Goal: Obtain resource: Download file/media

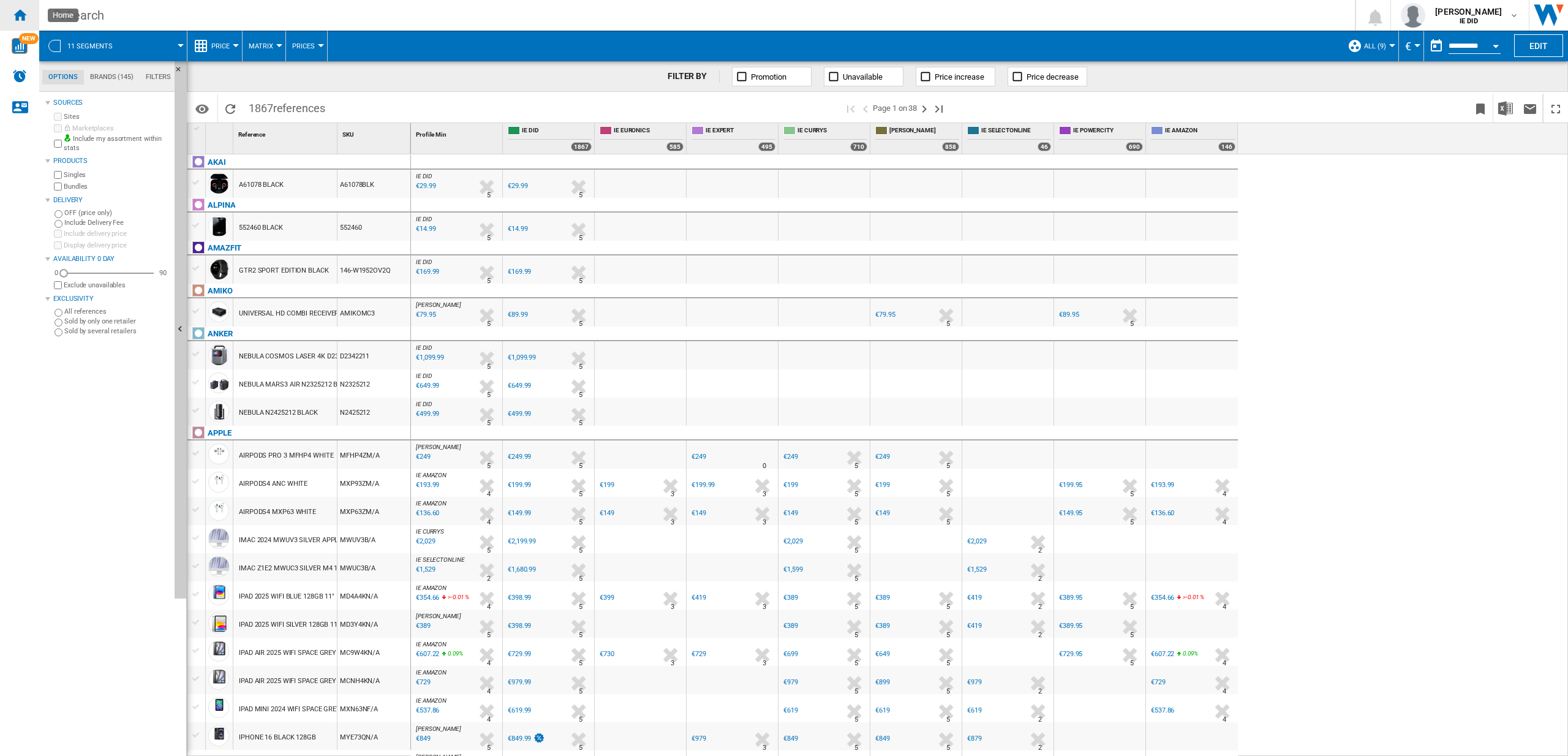
click at [24, 13] on ng-md-icon "Home" at bounding box center [20, 15] width 15 height 15
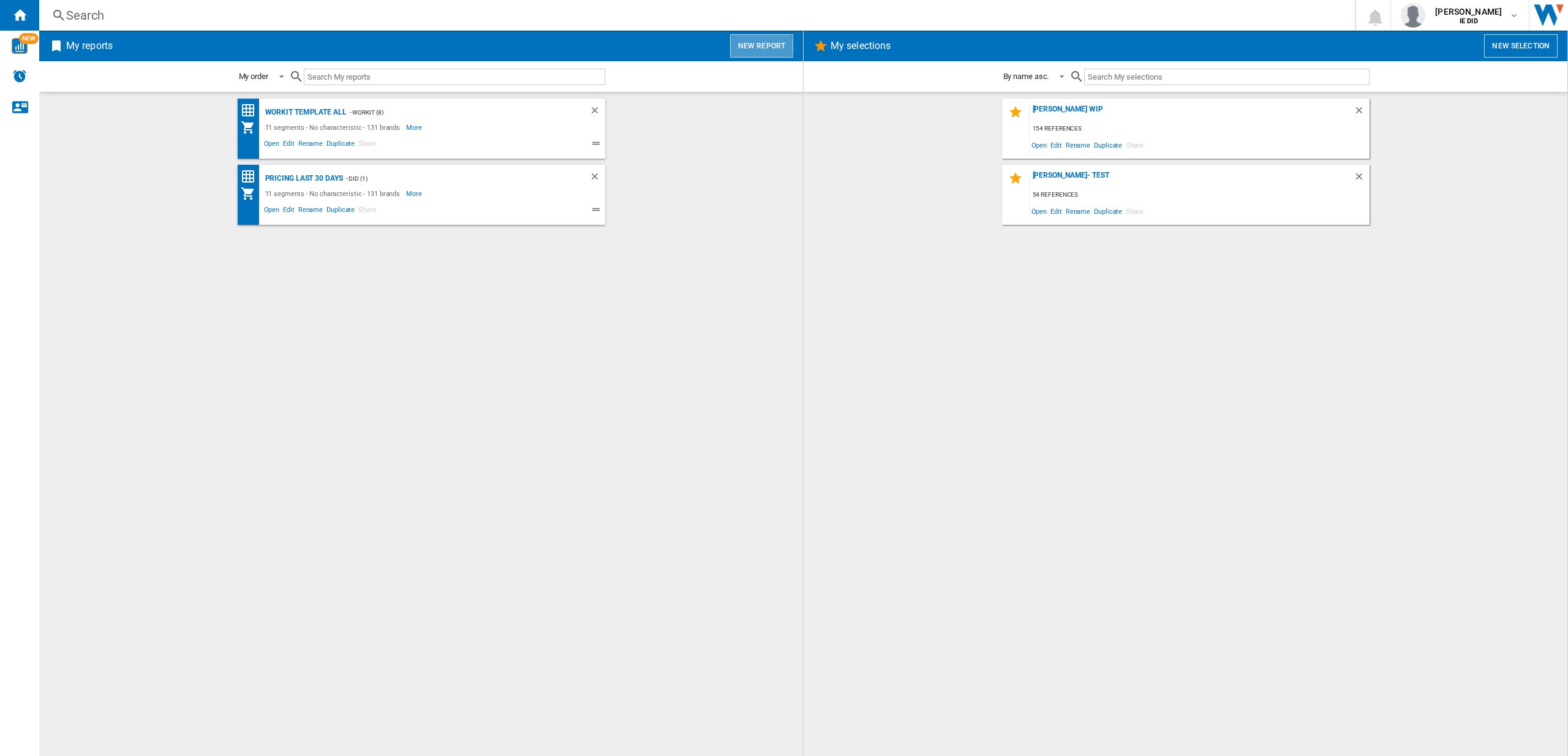
click at [754, 45] on button "New report" at bounding box center [762, 46] width 63 height 24
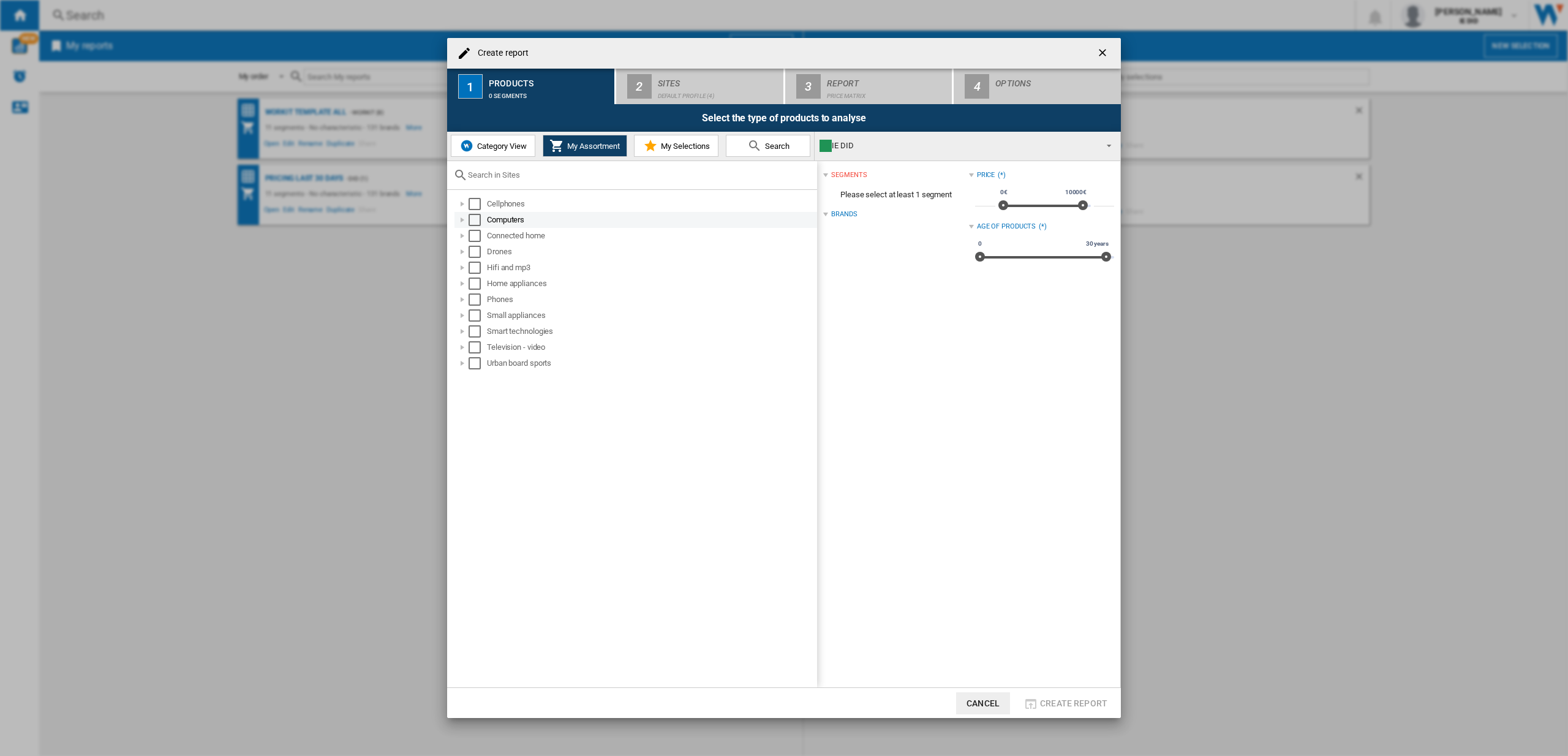
drag, startPoint x: 474, startPoint y: 204, endPoint x: 476, endPoint y: 219, distance: 15.1
click at [474, 204] on div "Select" at bounding box center [475, 204] width 12 height 12
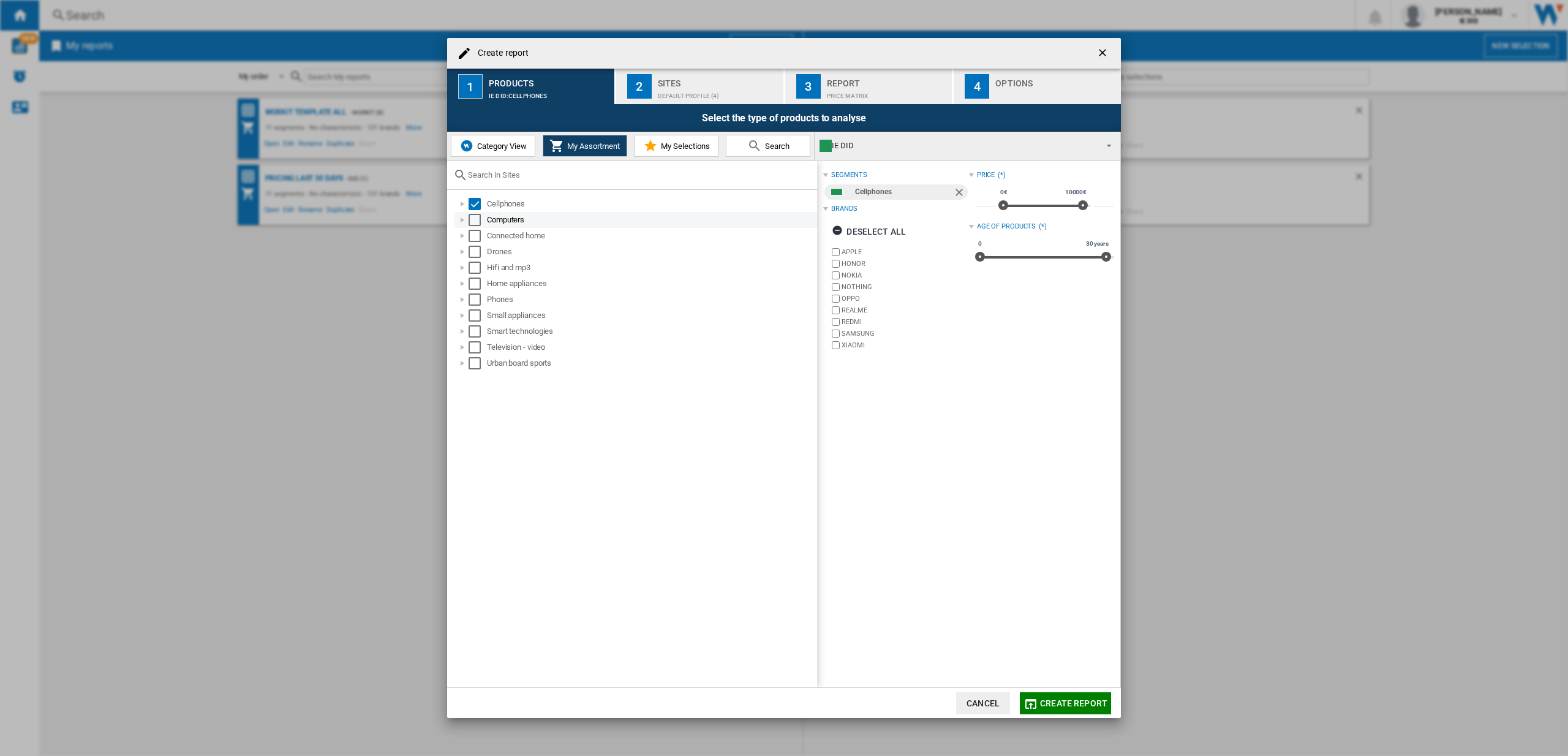
drag, startPoint x: 476, startPoint y: 219, endPoint x: 481, endPoint y: 227, distance: 9.4
click at [476, 221] on div "Select" at bounding box center [475, 220] width 12 height 12
click at [478, 240] on div "Select" at bounding box center [475, 236] width 12 height 12
drag, startPoint x: 480, startPoint y: 250, endPoint x: 480, endPoint y: 265, distance: 15.0
click at [480, 256] on div "Select" at bounding box center [475, 252] width 12 height 12
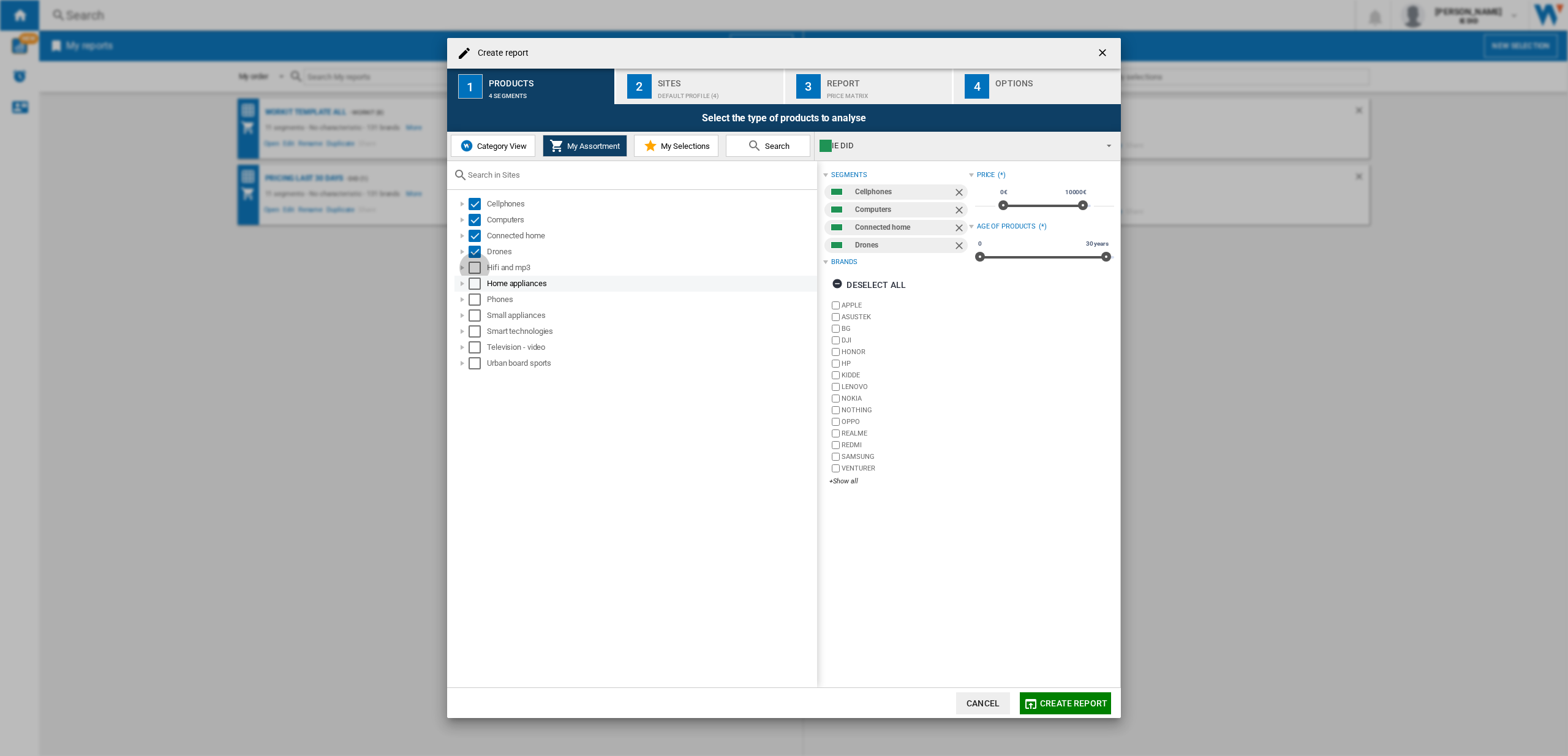
drag, startPoint x: 476, startPoint y: 269, endPoint x: 474, endPoint y: 281, distance: 12.2
click at [476, 269] on div "Select" at bounding box center [475, 268] width 12 height 12
drag, startPoint x: 474, startPoint y: 281, endPoint x: 474, endPoint y: 303, distance: 22.0
click at [474, 281] on div "Select" at bounding box center [475, 284] width 12 height 12
drag, startPoint x: 474, startPoint y: 300, endPoint x: 473, endPoint y: 317, distance: 17.0
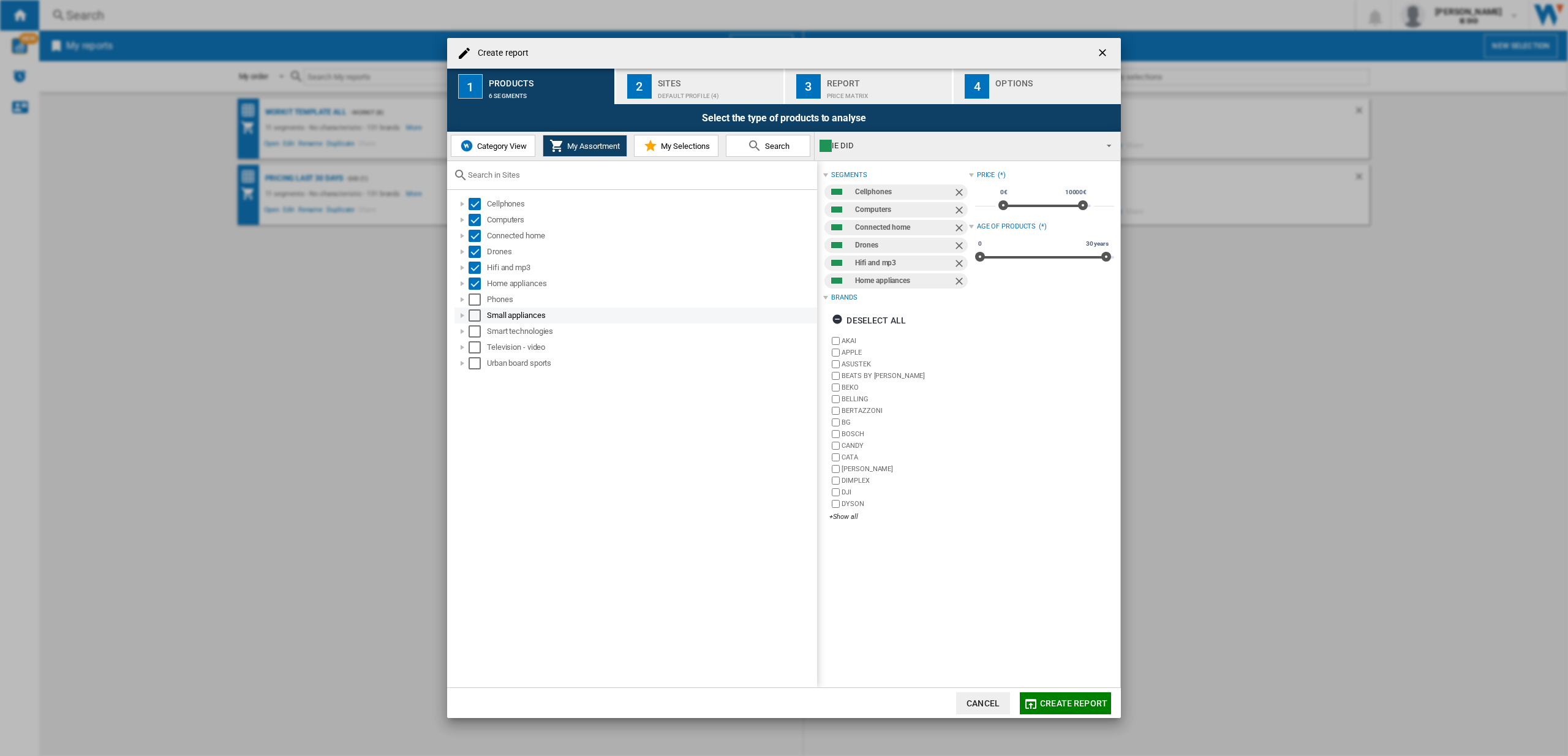
click at [475, 300] on div "Select" at bounding box center [475, 300] width 12 height 12
click at [474, 317] on div "Select" at bounding box center [475, 316] width 12 height 12
drag, startPoint x: 470, startPoint y: 333, endPoint x: 473, endPoint y: 340, distance: 7.6
click at [474, 334] on div "Select" at bounding box center [475, 331] width 12 height 12
click at [474, 351] on div "Select" at bounding box center [475, 348] width 12 height 12
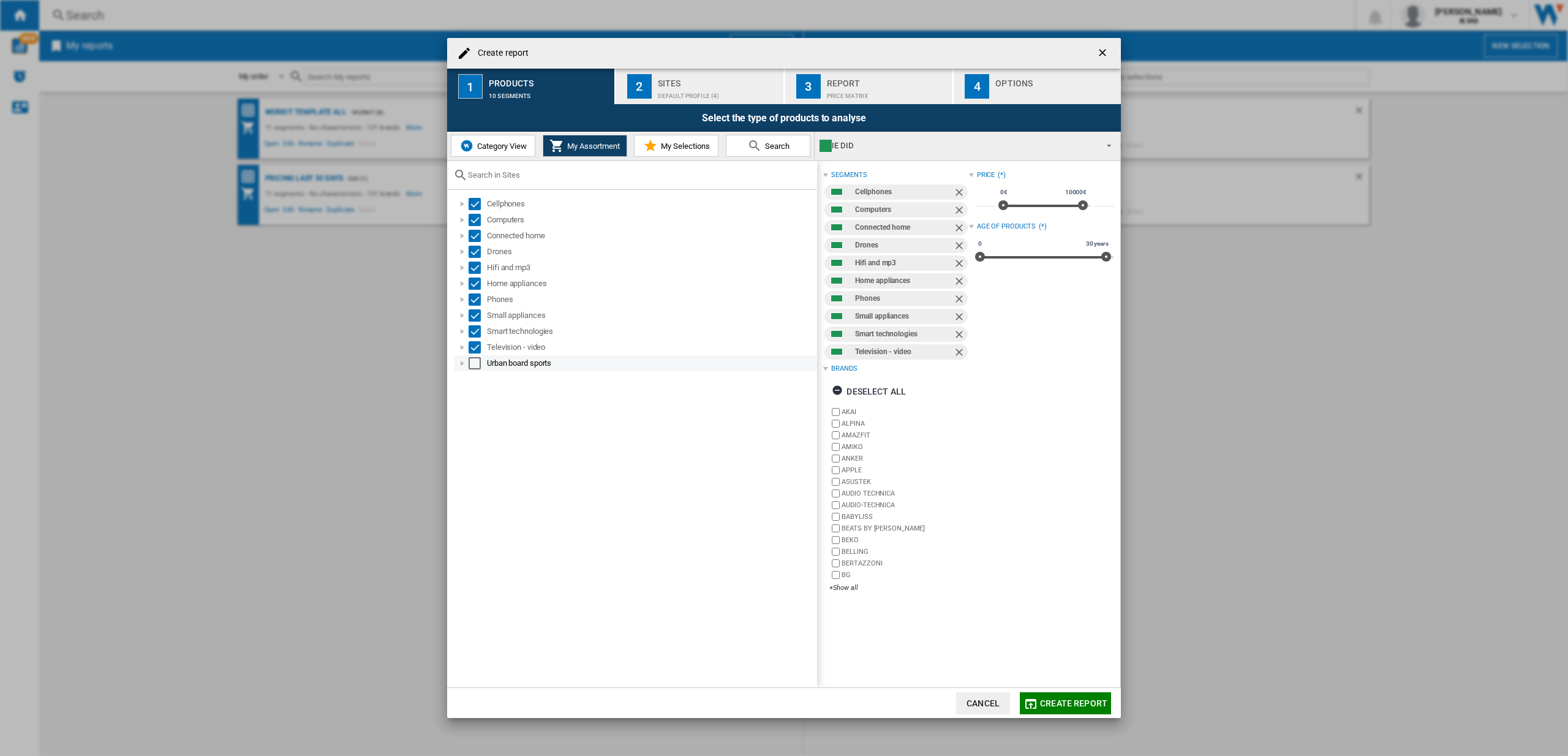
click at [471, 365] on div "Select" at bounding box center [475, 363] width 12 height 12
click at [698, 86] on div "Default profile (4)" at bounding box center [718, 92] width 121 height 13
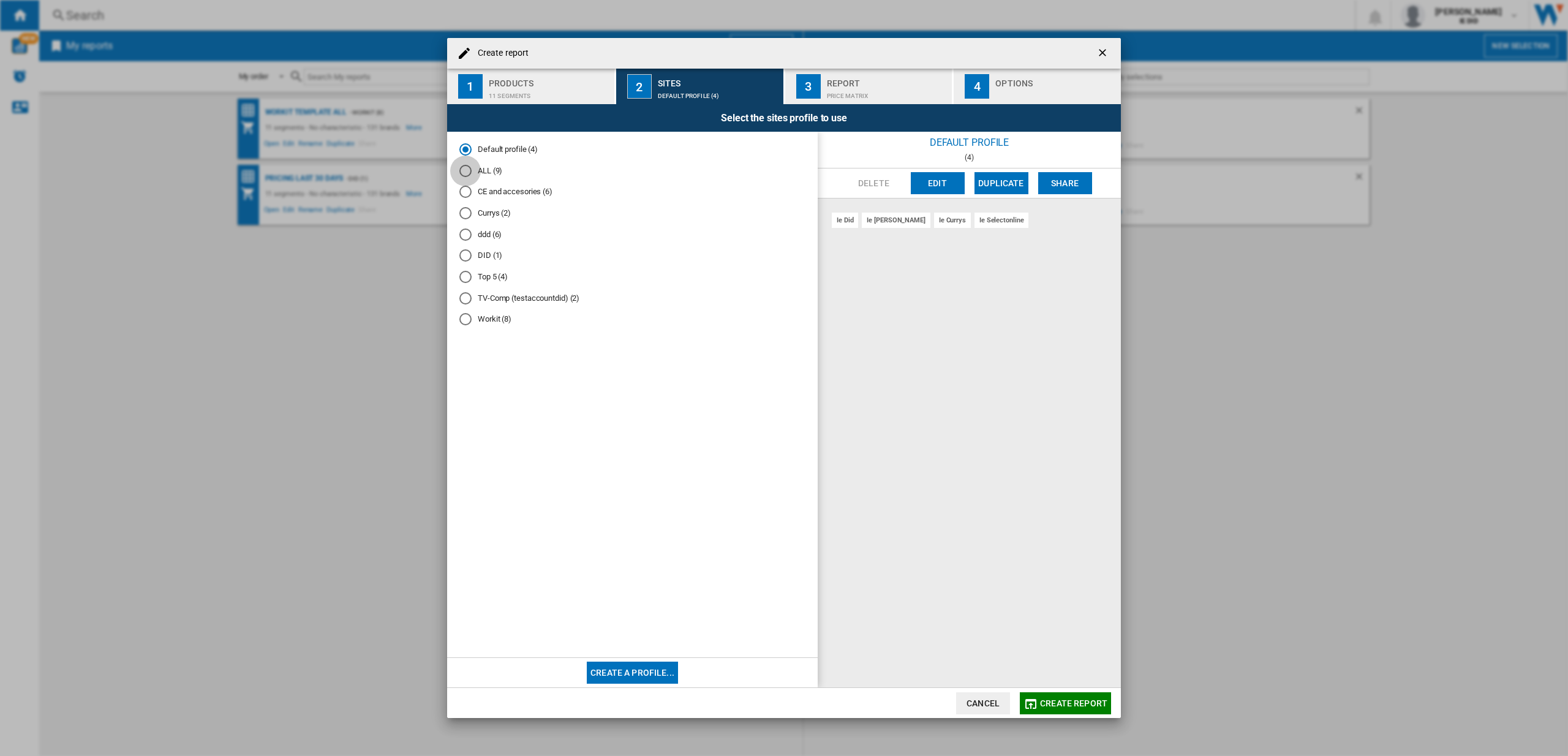
click at [468, 171] on div "ALL (9)" at bounding box center [466, 171] width 12 height 12
click at [1067, 701] on span "Create report" at bounding box center [1074, 703] width 67 height 10
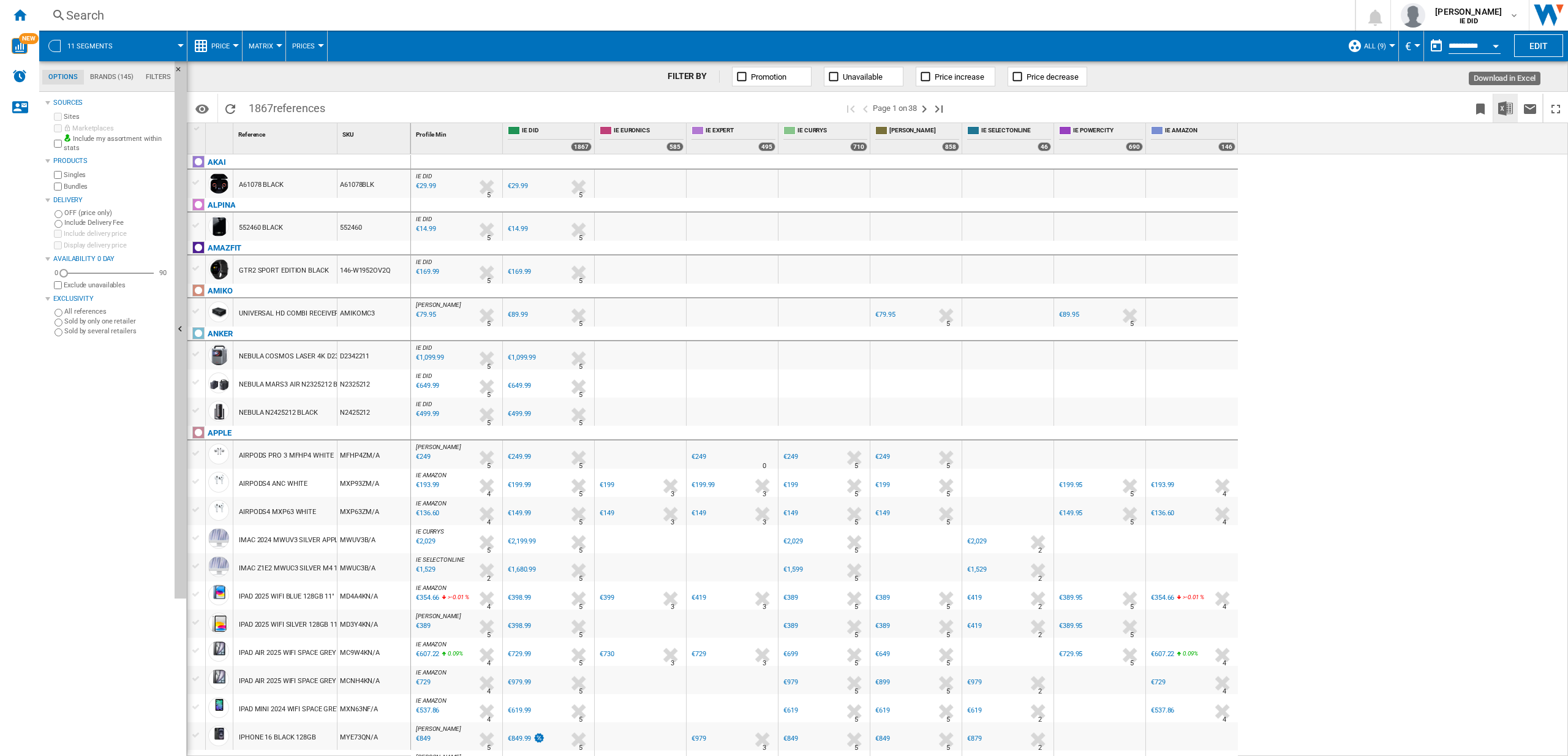
click at [1511, 109] on img "Download in Excel" at bounding box center [1506, 109] width 15 height 15
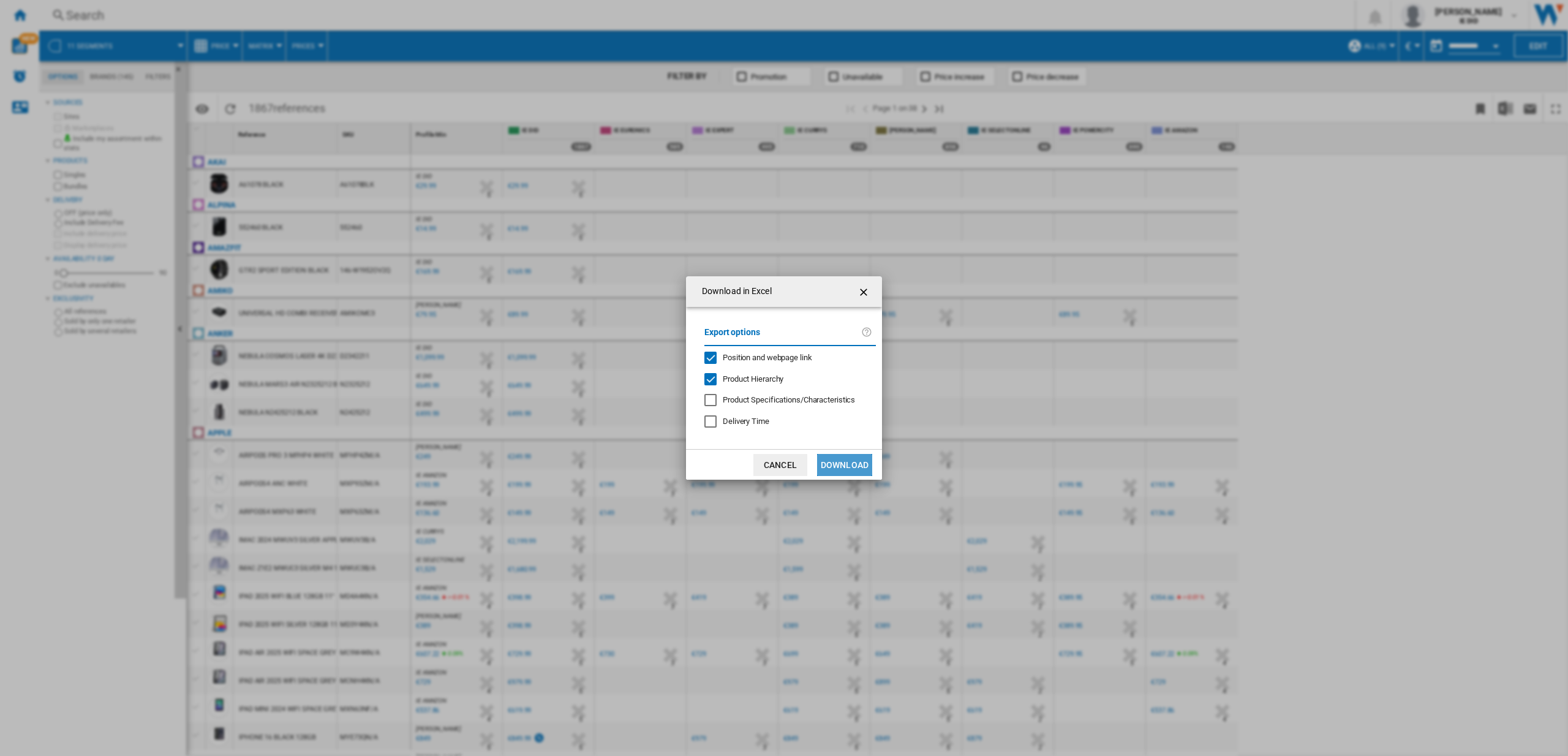
click at [844, 458] on button "Download" at bounding box center [845, 465] width 55 height 22
